Goal: Task Accomplishment & Management: Use online tool/utility

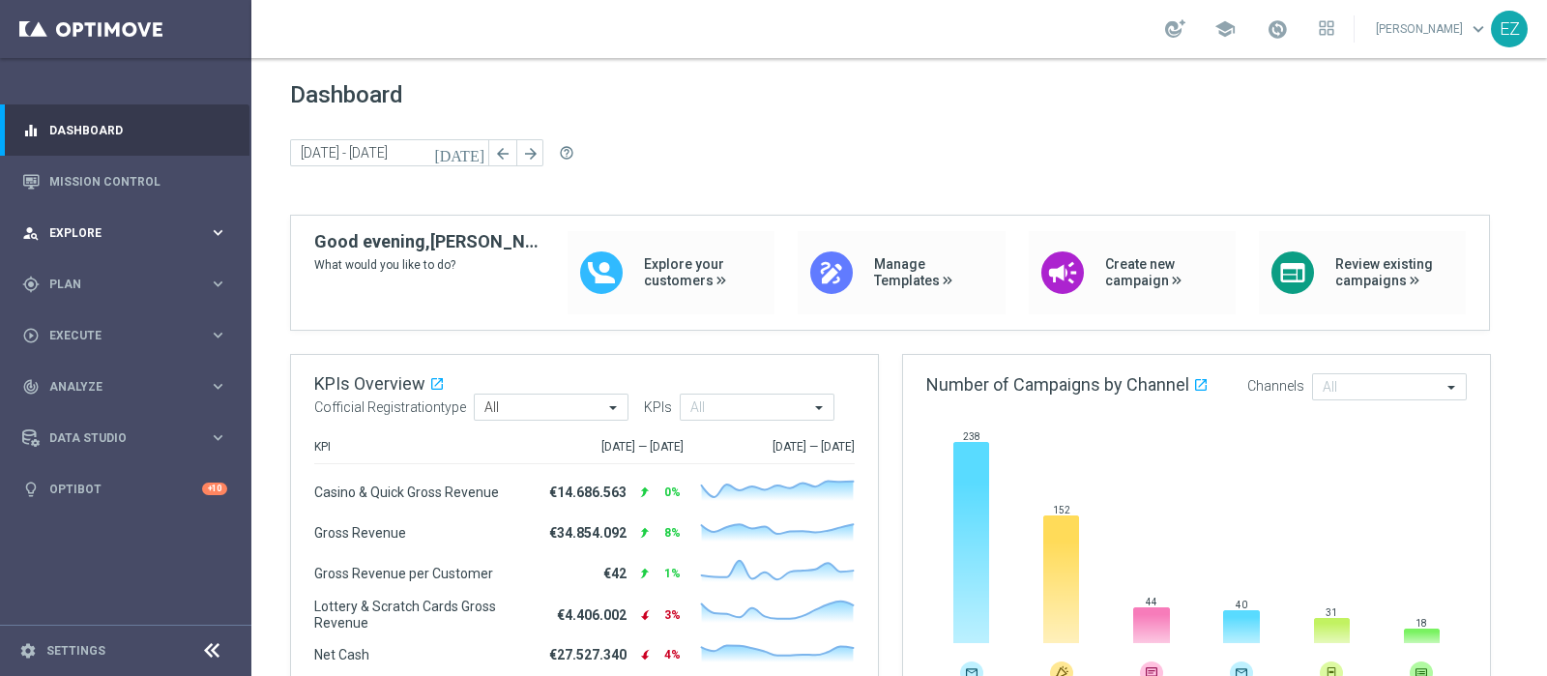
click at [97, 224] on div "person_search Explore" at bounding box center [115, 232] width 187 height 17
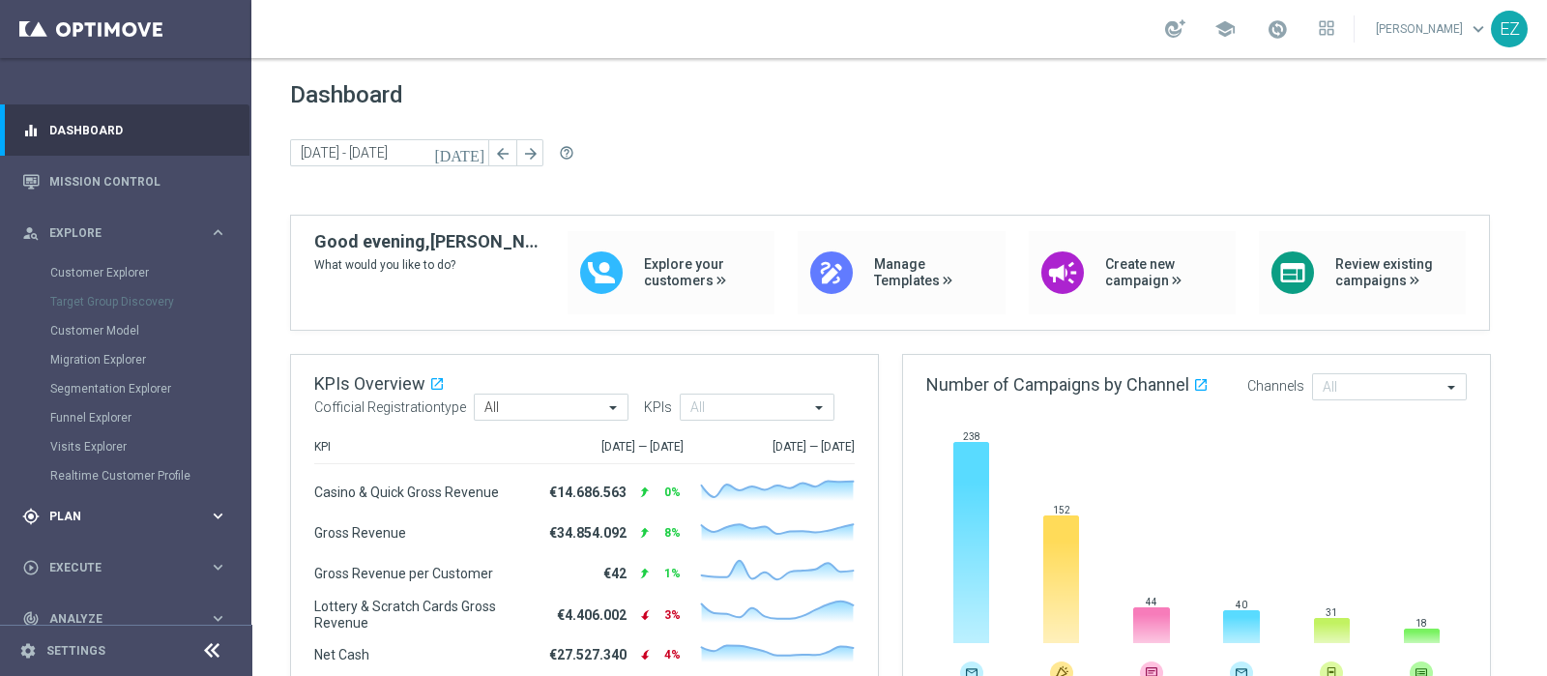
click at [65, 511] on span "Plan" at bounding box center [129, 516] width 160 height 12
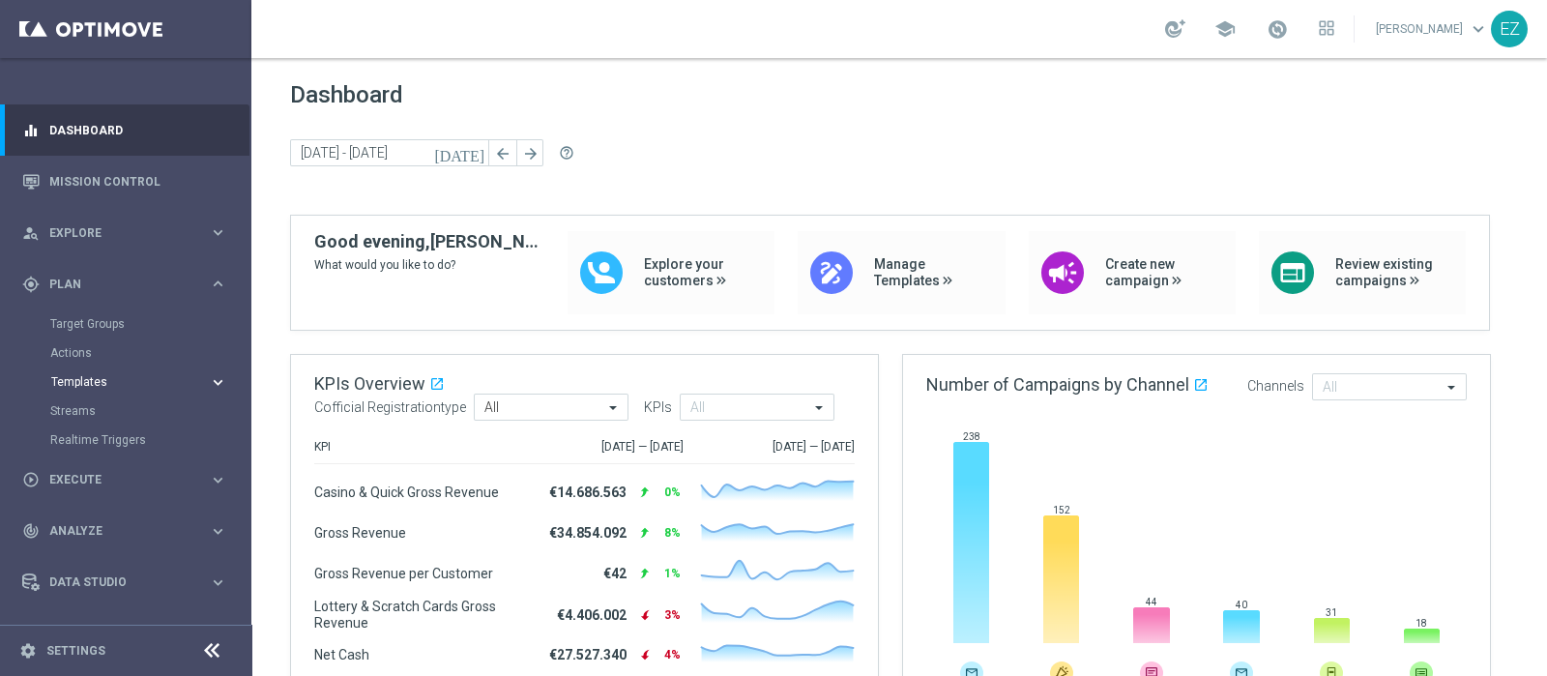
click at [91, 378] on span "Templates" at bounding box center [120, 382] width 138 height 12
click at [97, 408] on link "Optimail" at bounding box center [130, 410] width 141 height 15
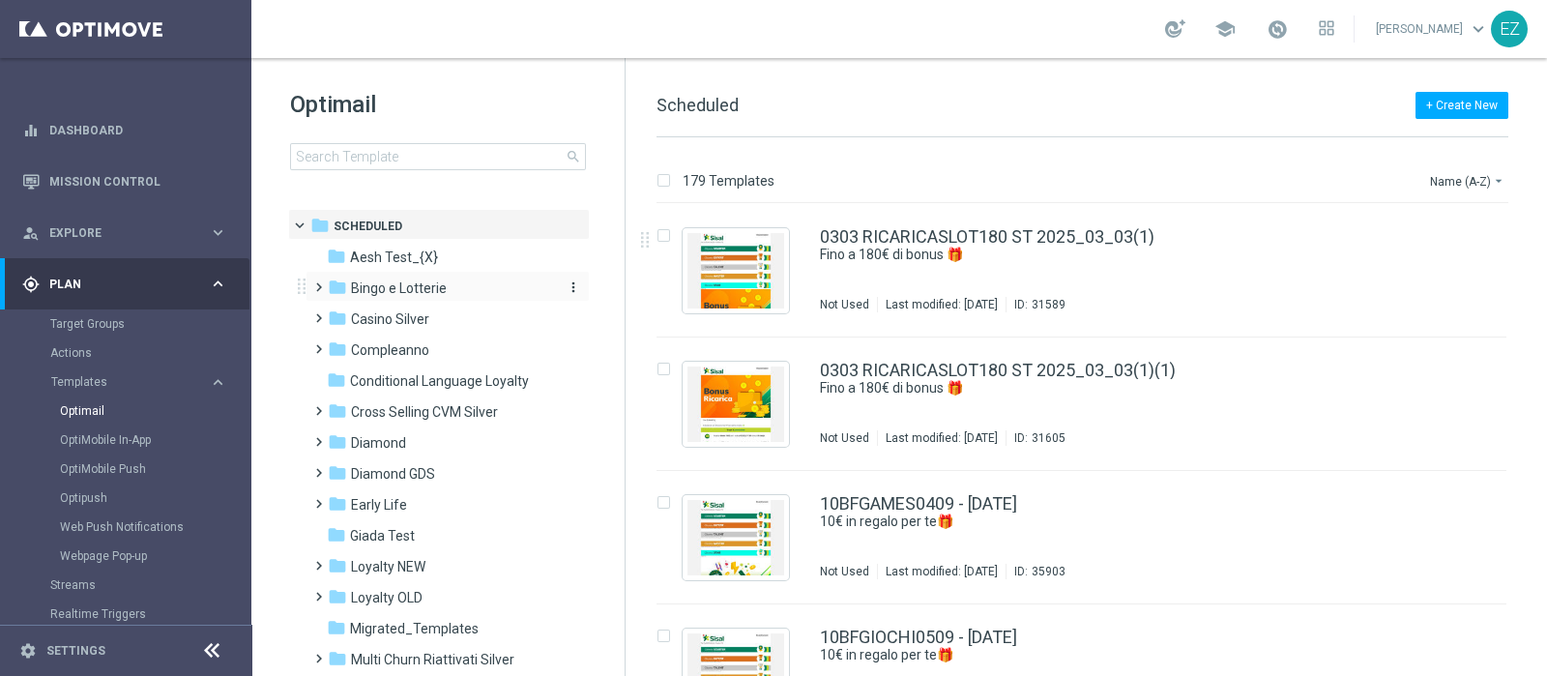
click at [445, 289] on span "Bingo e Lotterie" at bounding box center [399, 287] width 96 height 17
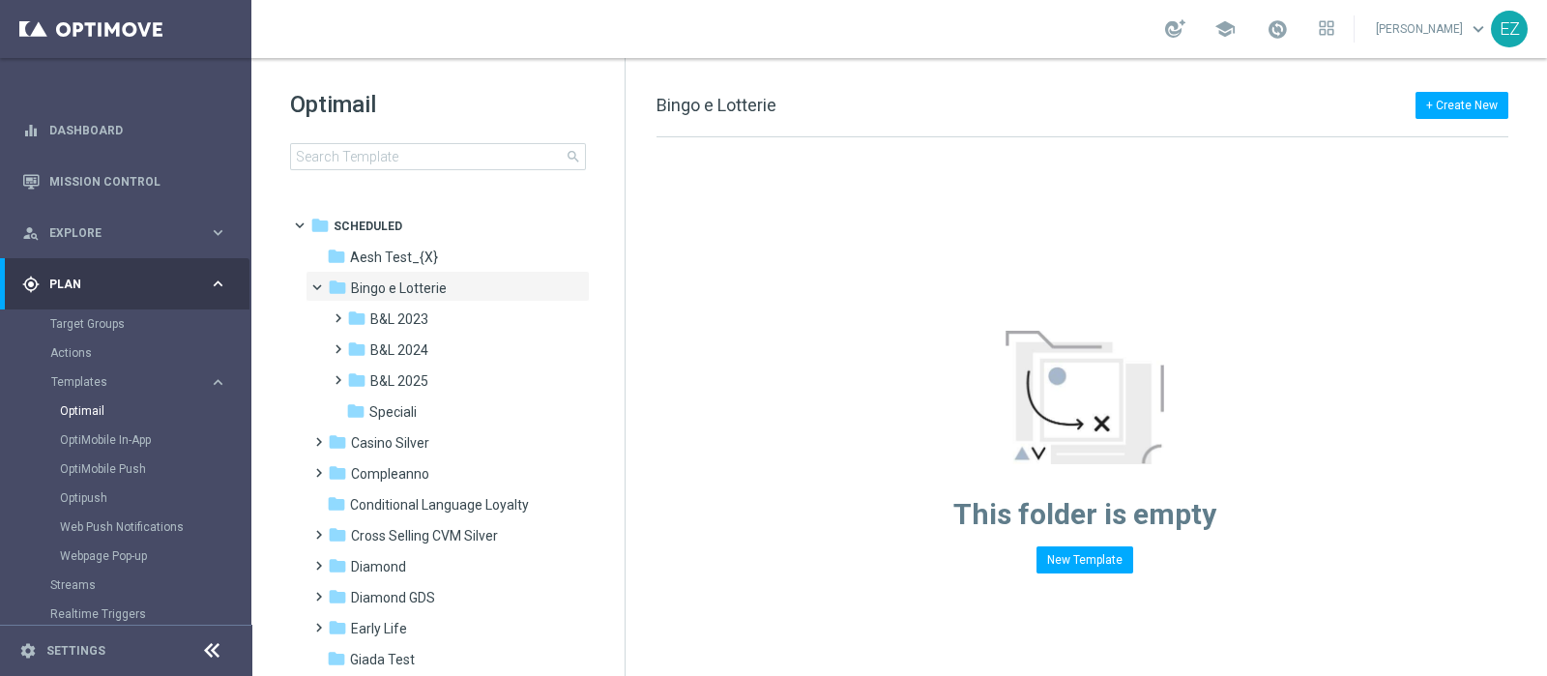
click at [445, 289] on span "Bingo e Lotterie" at bounding box center [399, 287] width 96 height 17
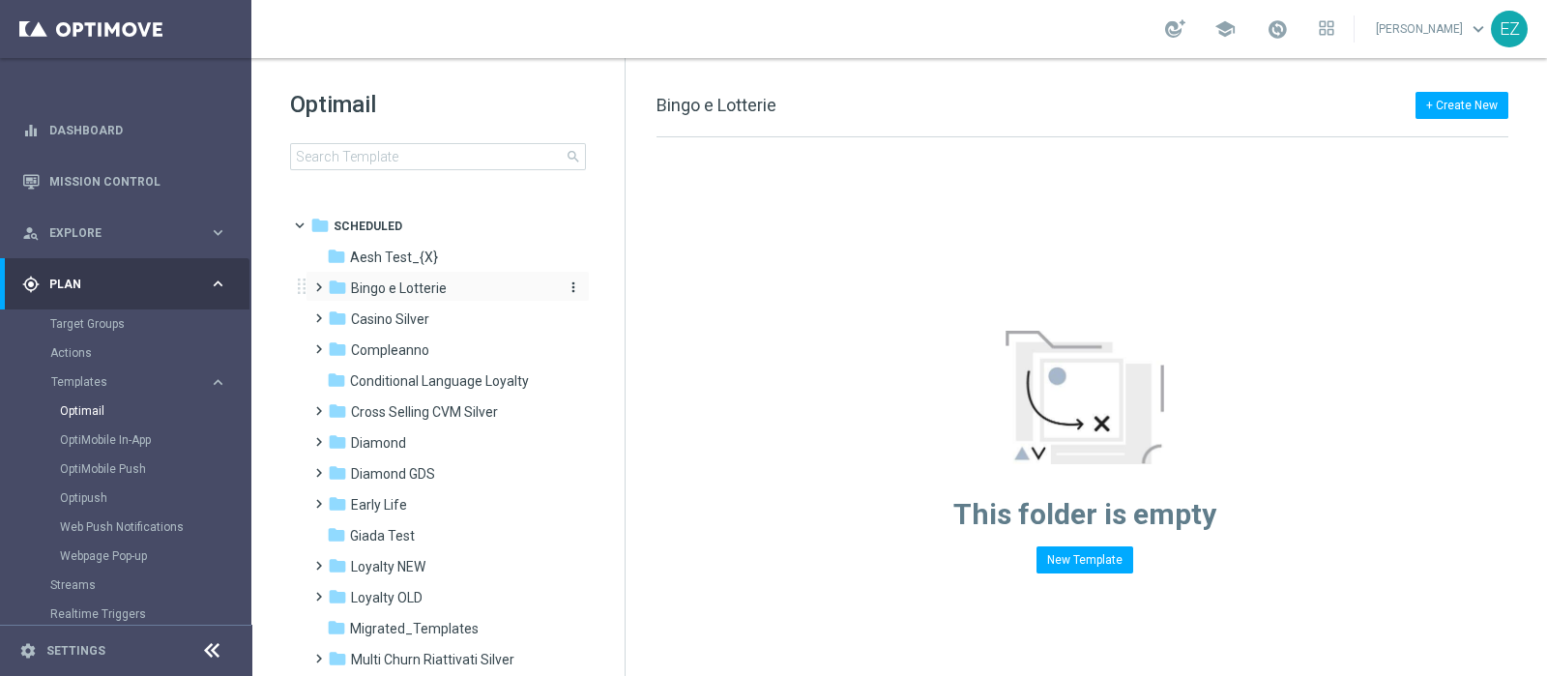
click at [451, 284] on div "folder Bingo e Lotterie" at bounding box center [439, 288] width 222 height 22
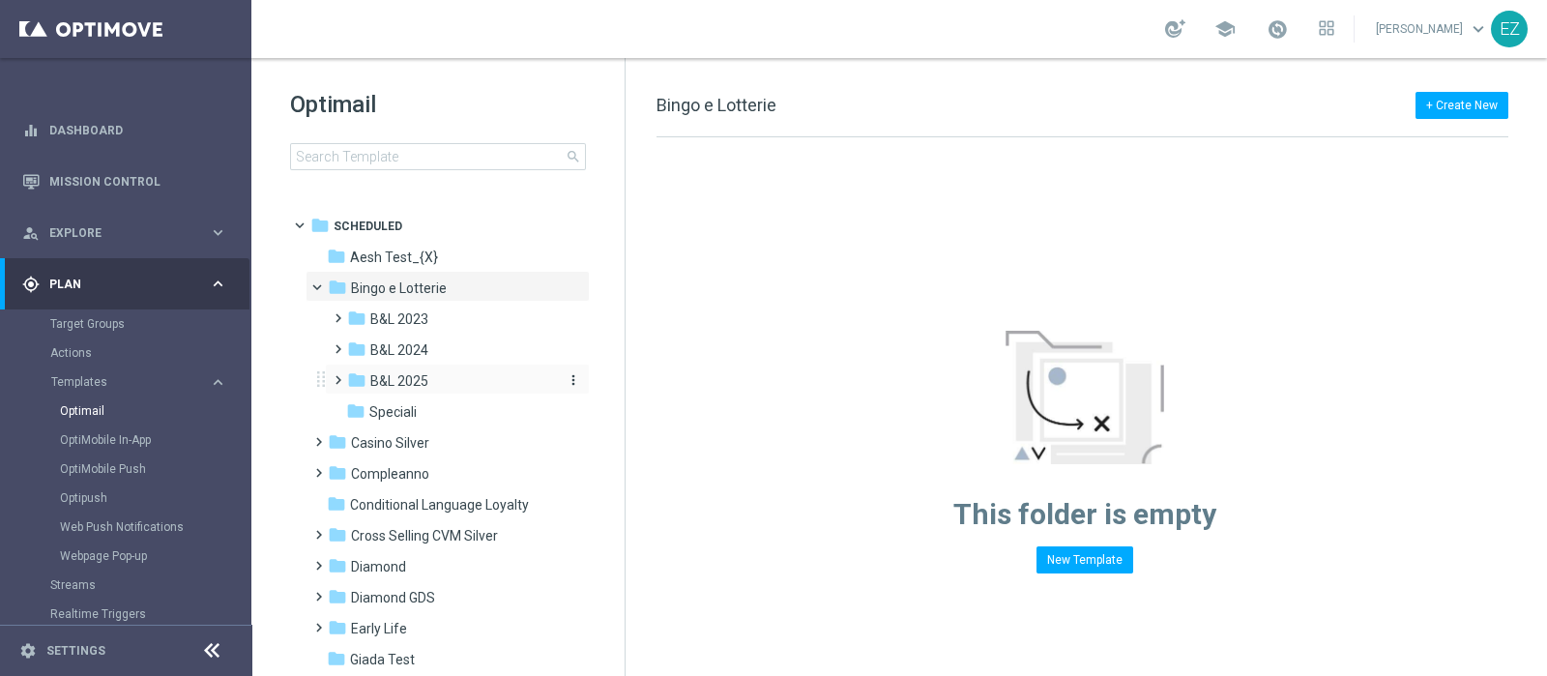
click at [422, 390] on div "folder B&L 2025" at bounding box center [450, 381] width 206 height 22
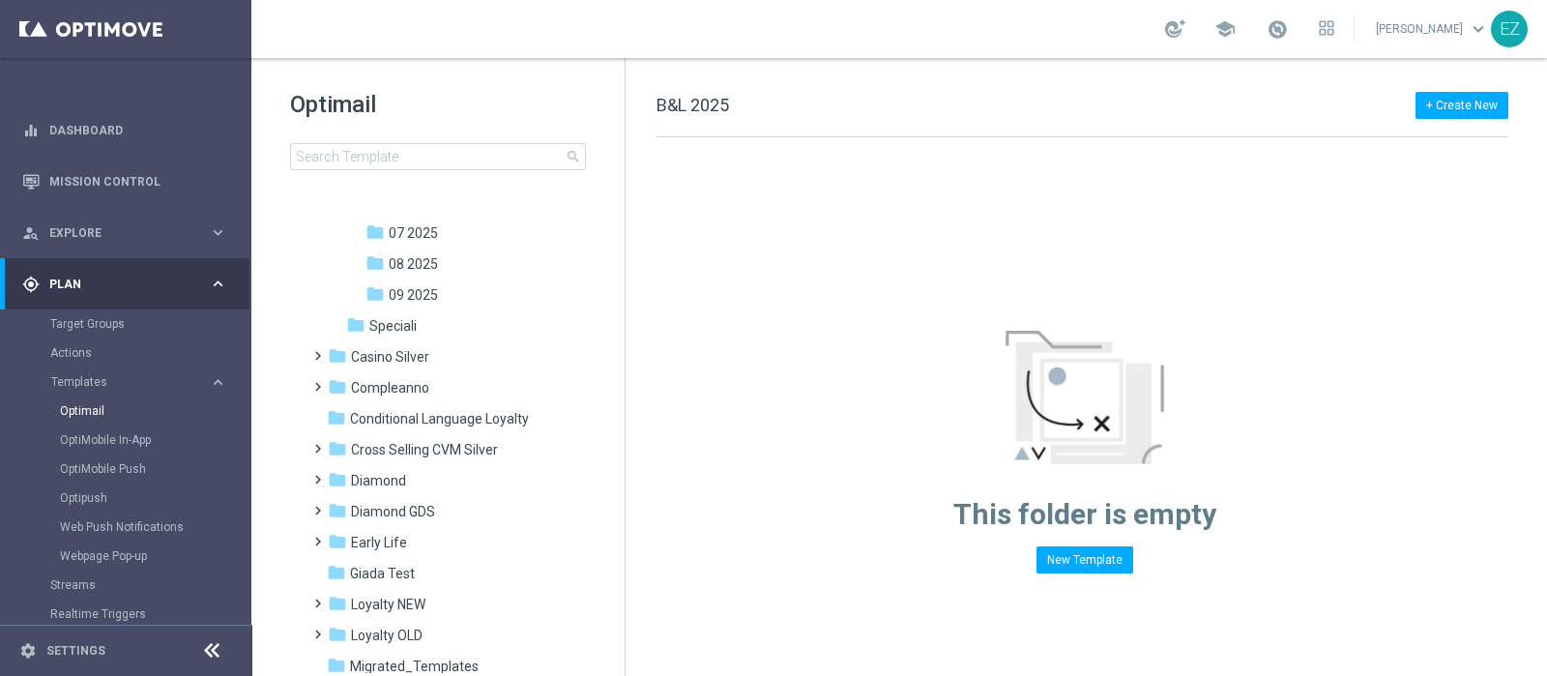
scroll to position [210, 0]
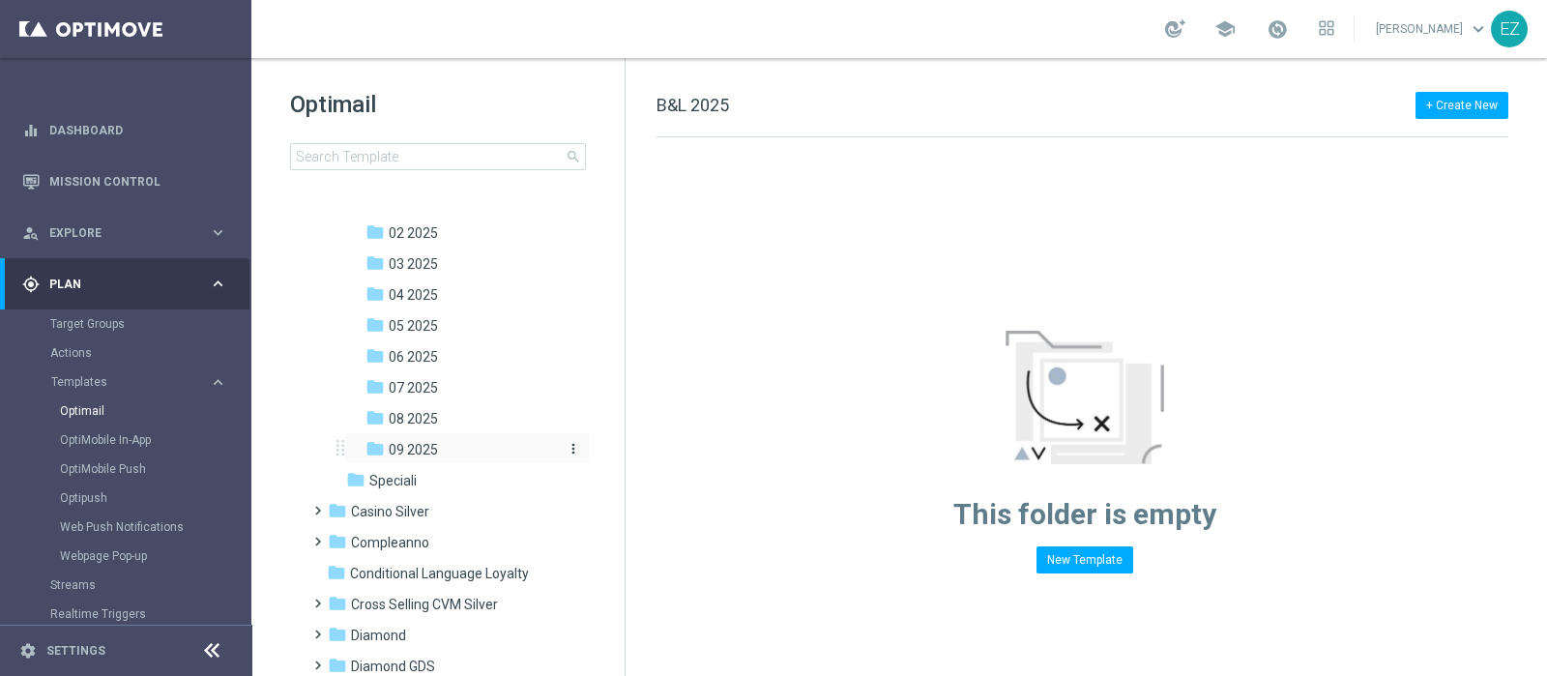
click at [437, 447] on div "folder 09 2025" at bounding box center [460, 450] width 190 height 22
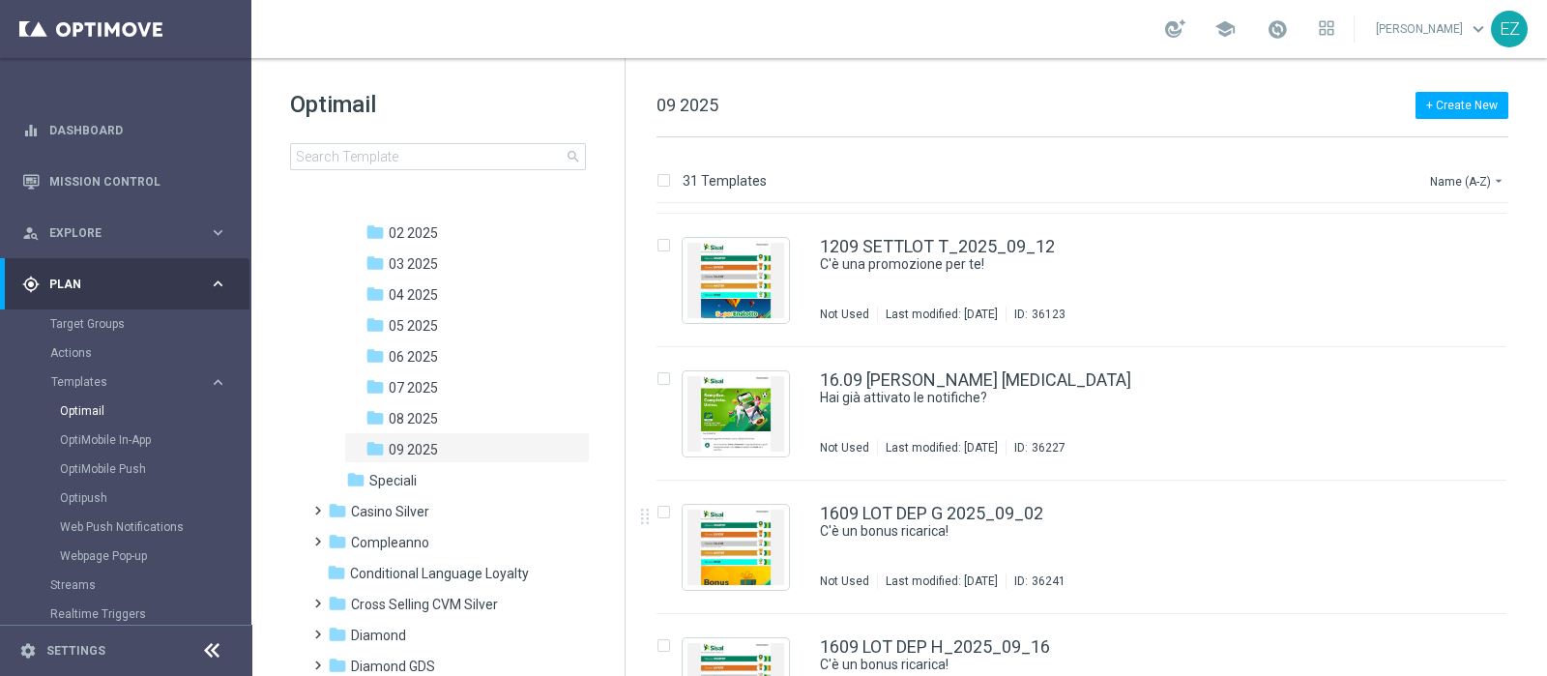
scroll to position [2924, 0]
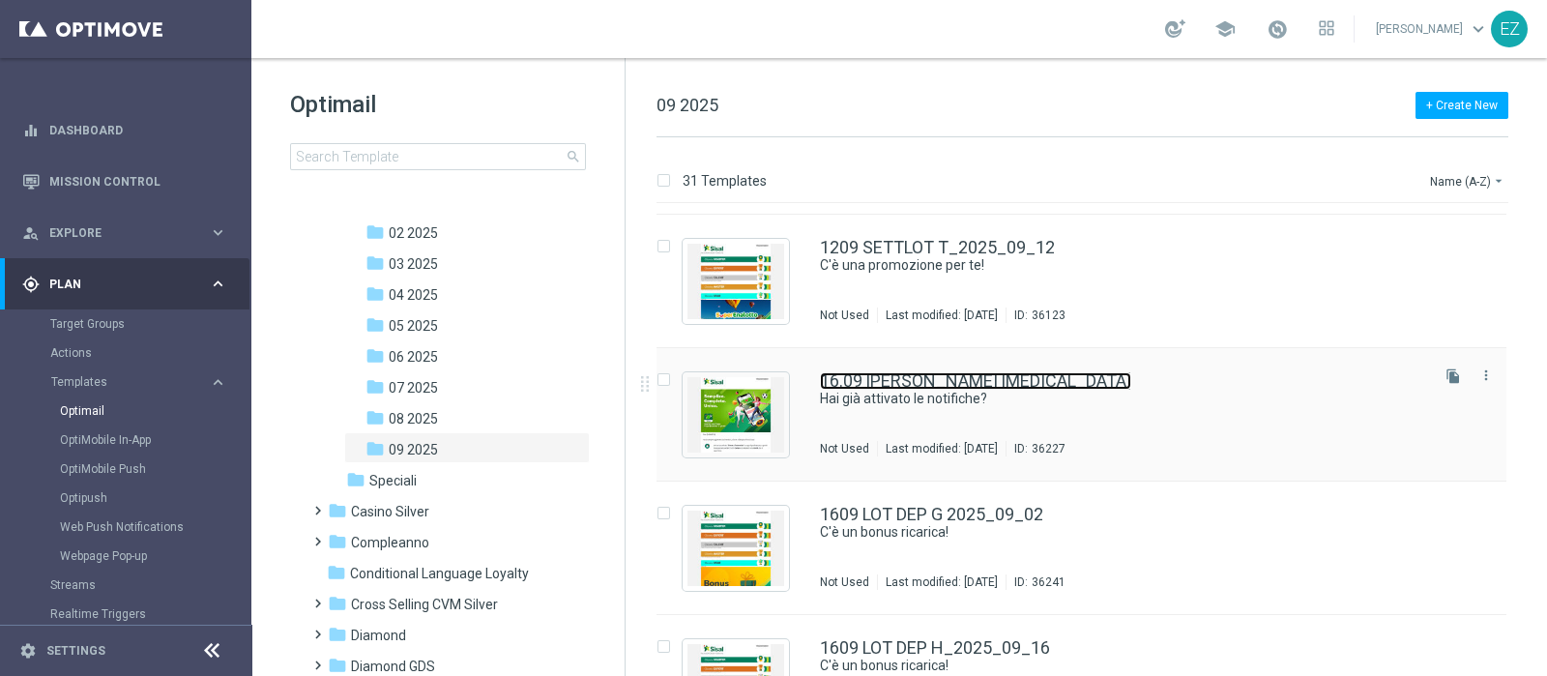
click at [1003, 379] on link "16.09 [PERSON_NAME] [MEDICAL_DATA]" at bounding box center [975, 380] width 311 height 17
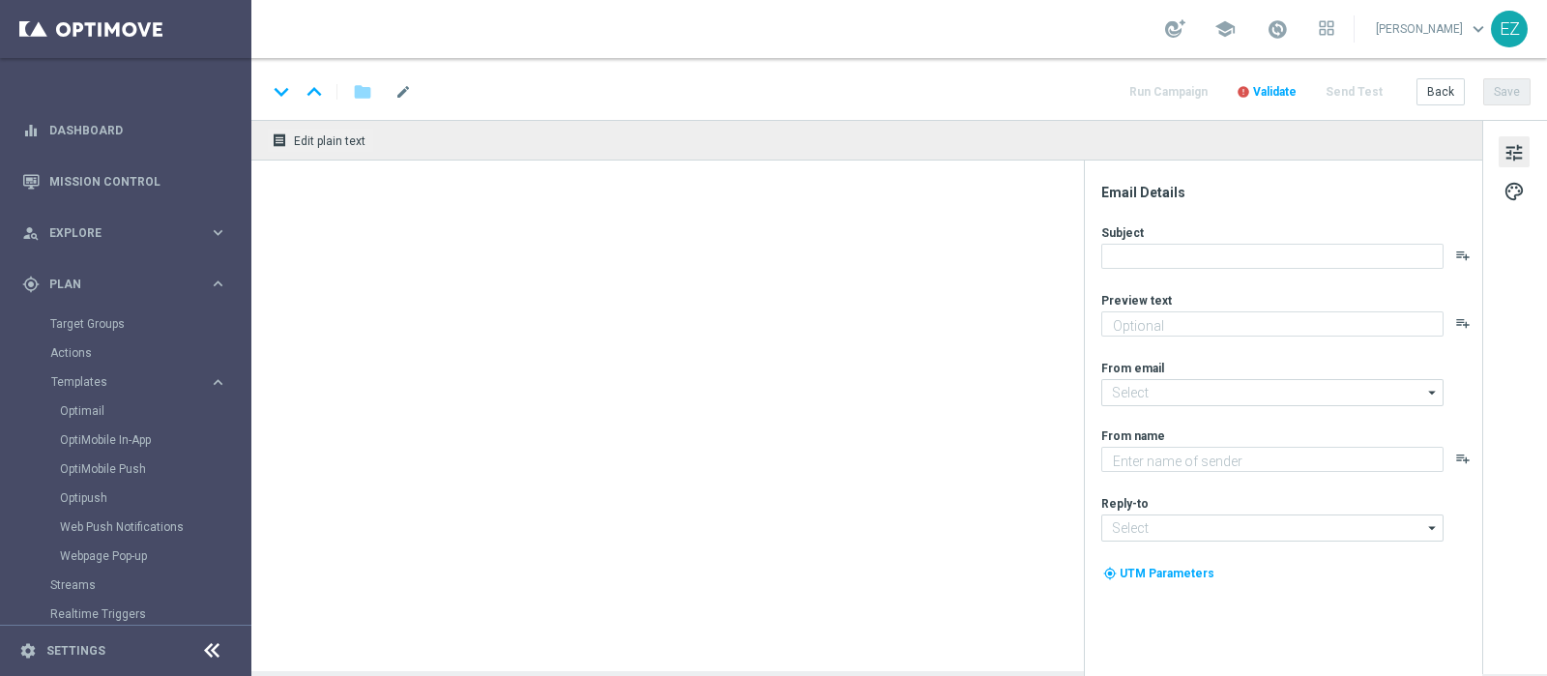
type textarea "Rimani informato su tutte le novità"
type input "[EMAIL_ADDRESS][DOMAIN_NAME]"
type textarea "Sisal"
type input "[EMAIL_ADDRESS][DOMAIN_NAME]"
